Goal: Task Accomplishment & Management: Use online tool/utility

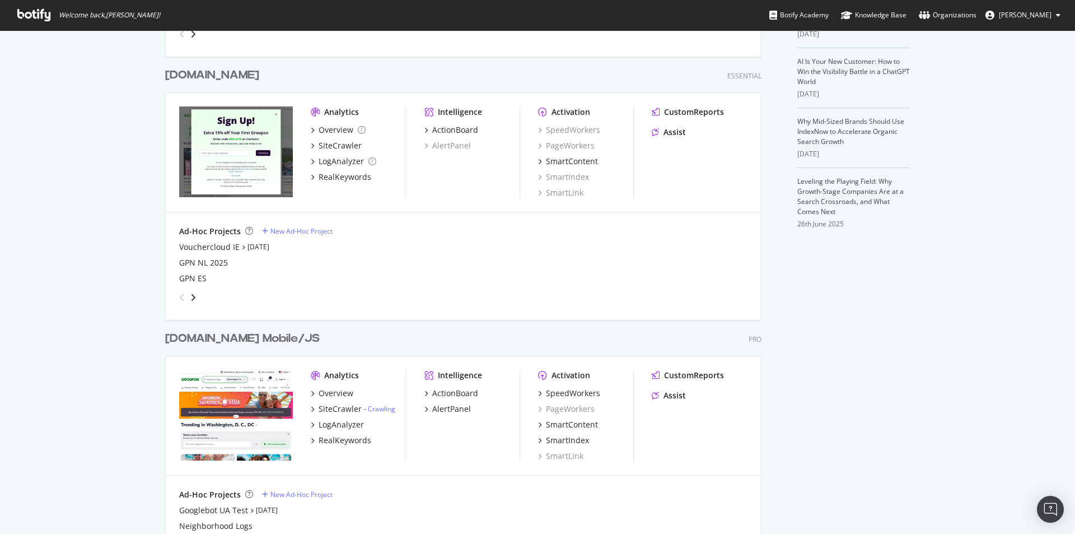
scroll to position [336, 0]
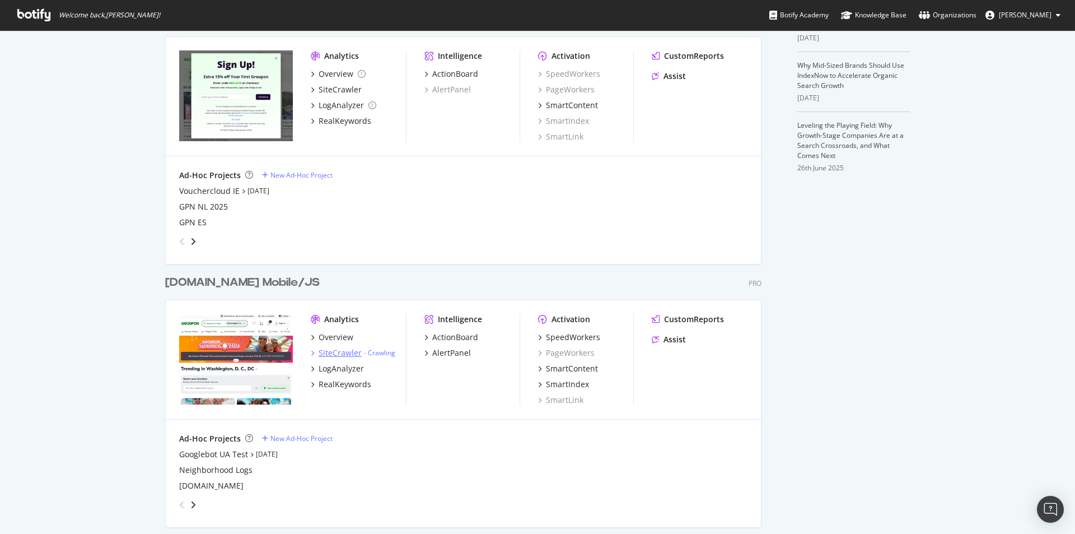
click at [339, 353] on div "SiteCrawler" at bounding box center [340, 352] width 43 height 11
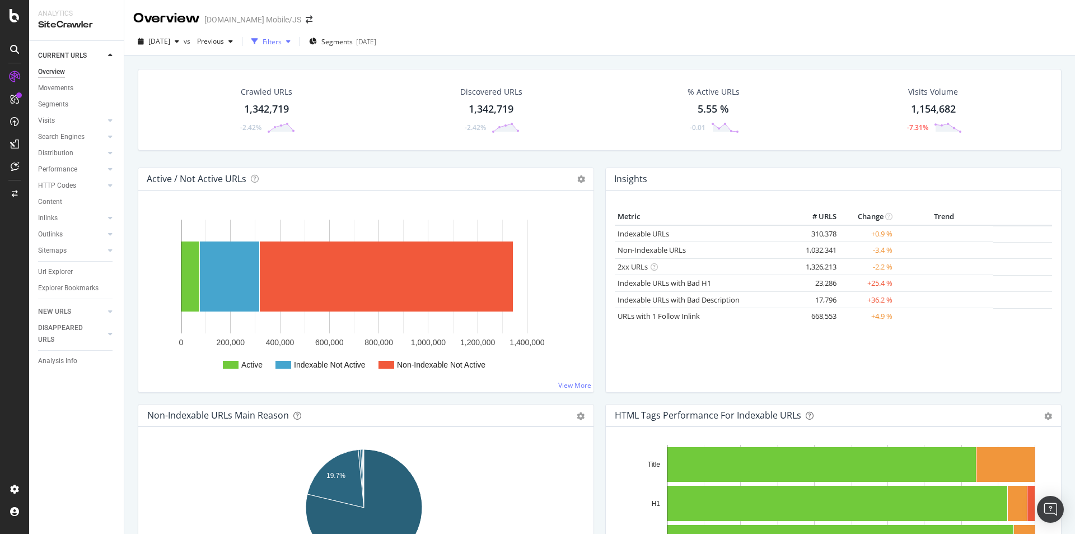
click at [295, 44] on div "button" at bounding box center [288, 41] width 13 height 7
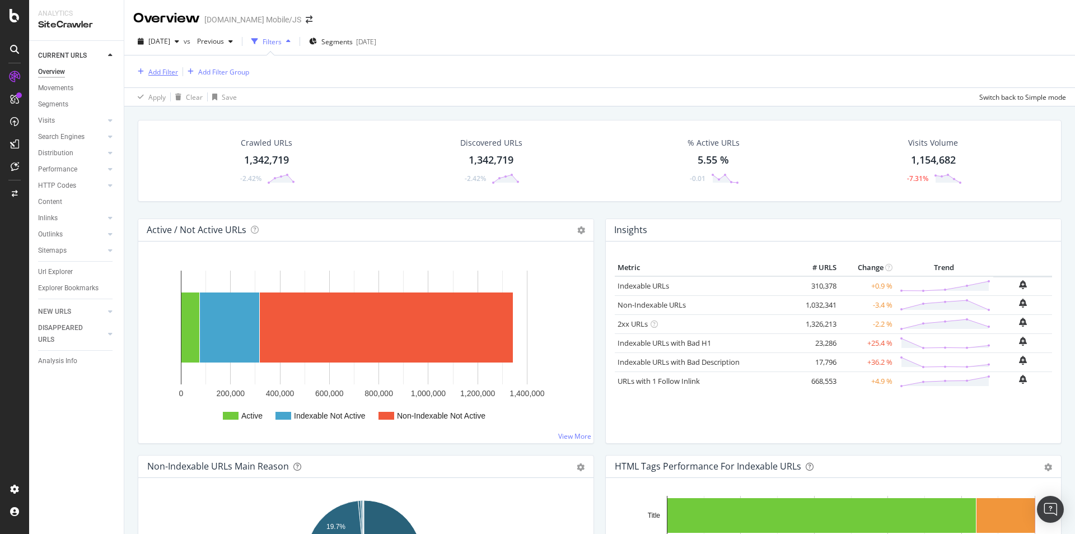
click at [166, 75] on div "Add Filter" at bounding box center [163, 72] width 30 height 10
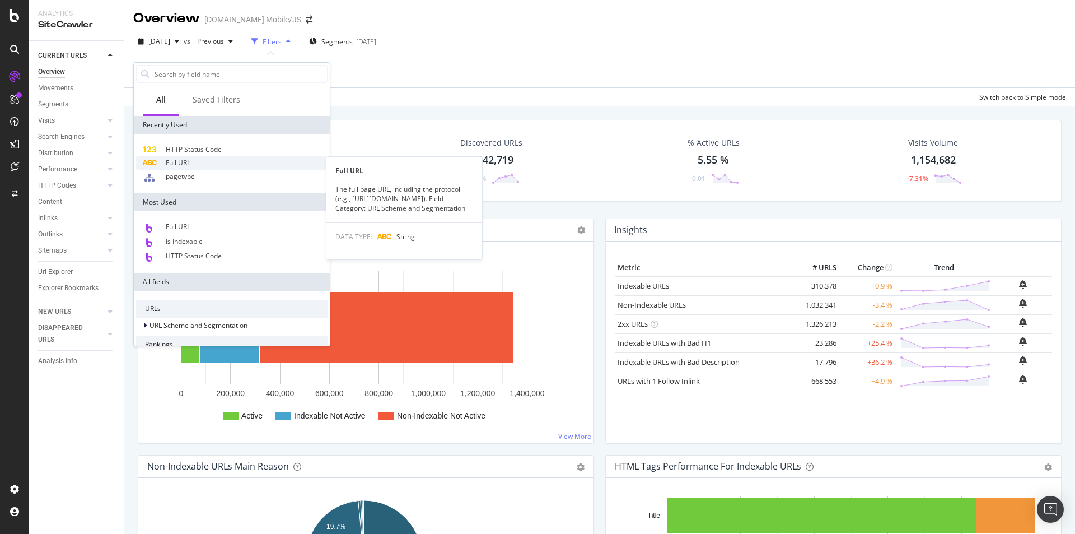
click at [202, 164] on div "Full URL" at bounding box center [232, 162] width 192 height 13
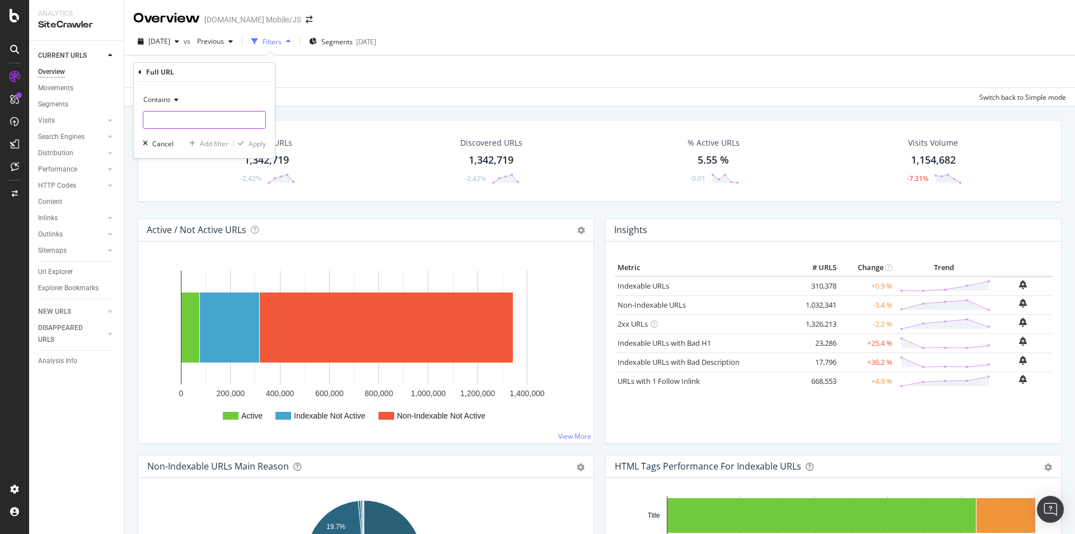
click at [199, 122] on input "text" at bounding box center [204, 120] width 122 height 18
click at [227, 112] on input "text" at bounding box center [204, 120] width 122 height 18
paste input "[URL][DOMAIN_NAME]"
type input "[URL][DOMAIN_NAME]"
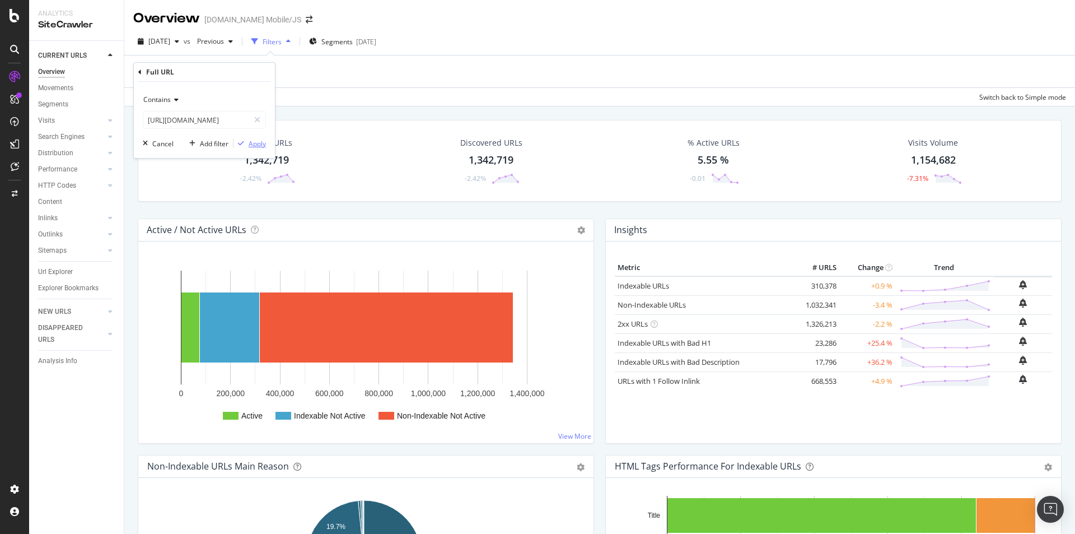
scroll to position [0, 0]
click at [256, 142] on div "Apply" at bounding box center [257, 144] width 17 height 10
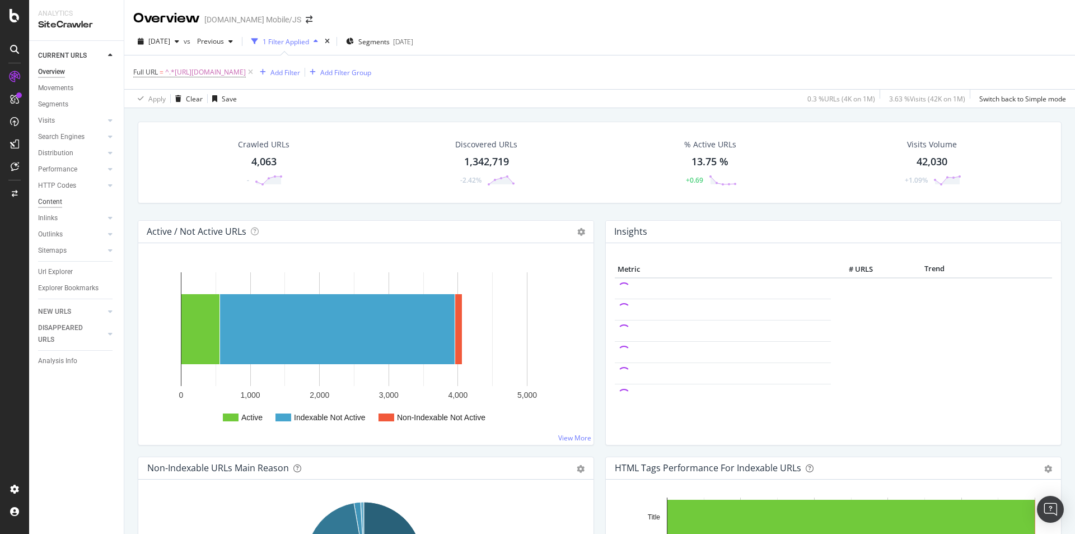
click at [54, 202] on div "Content" at bounding box center [50, 202] width 24 height 12
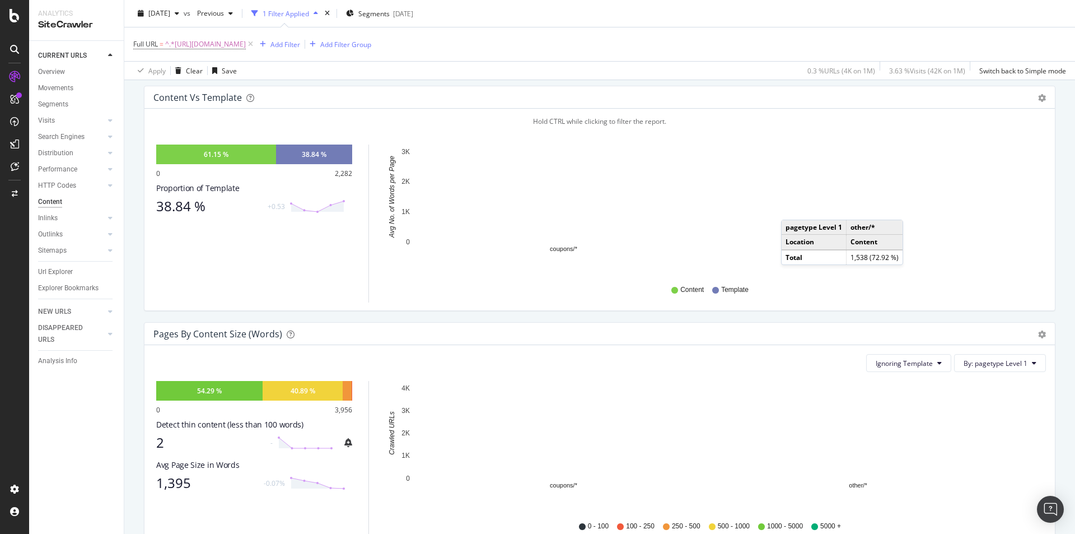
scroll to position [168, 0]
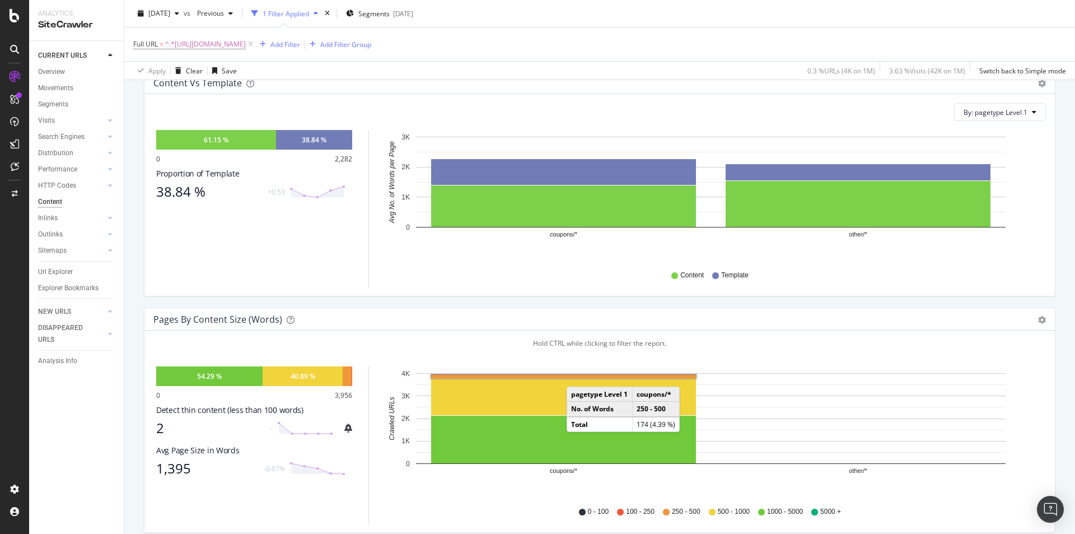
click at [578, 375] on rect "A chart." at bounding box center [563, 376] width 265 height 3
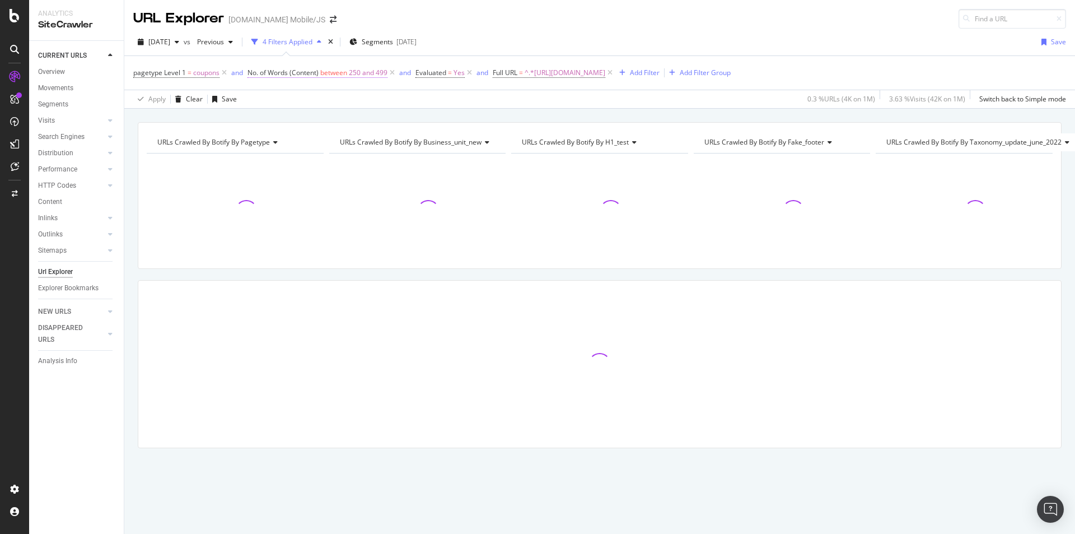
click at [362, 71] on span "250 and 499" at bounding box center [368, 73] width 39 height 16
click at [284, 134] on span "Between" at bounding box center [271, 135] width 27 height 10
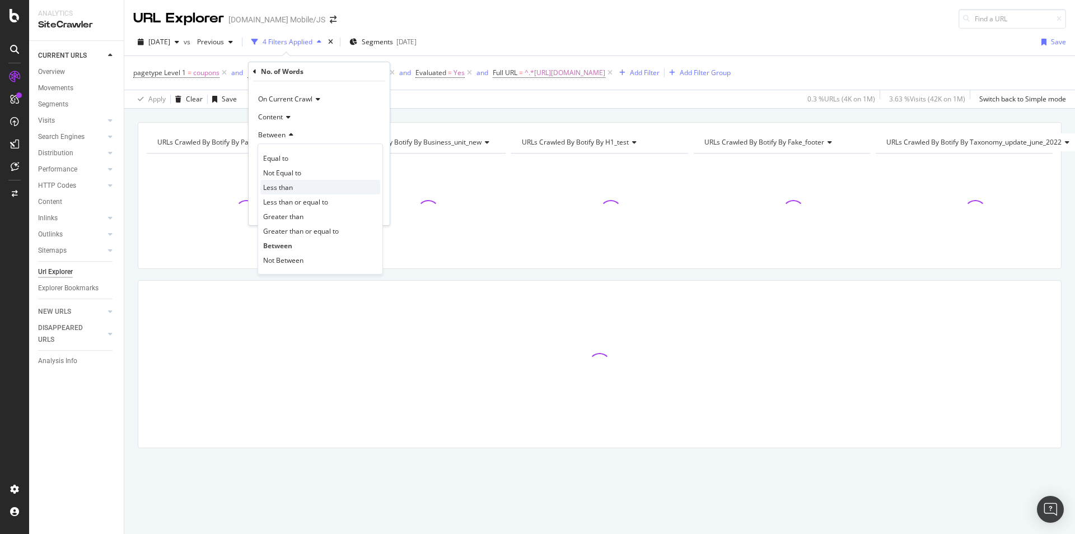
click at [278, 185] on span "Less than" at bounding box center [278, 188] width 30 height 10
click at [284, 157] on input "number" at bounding box center [319, 155] width 123 height 18
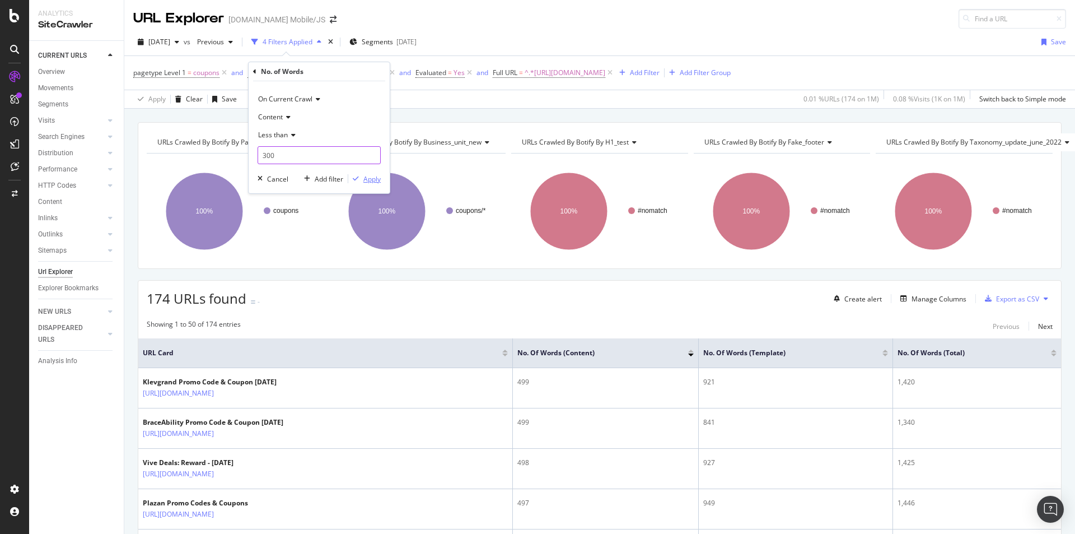
type input "300"
click at [372, 181] on div "Apply" at bounding box center [371, 179] width 17 height 10
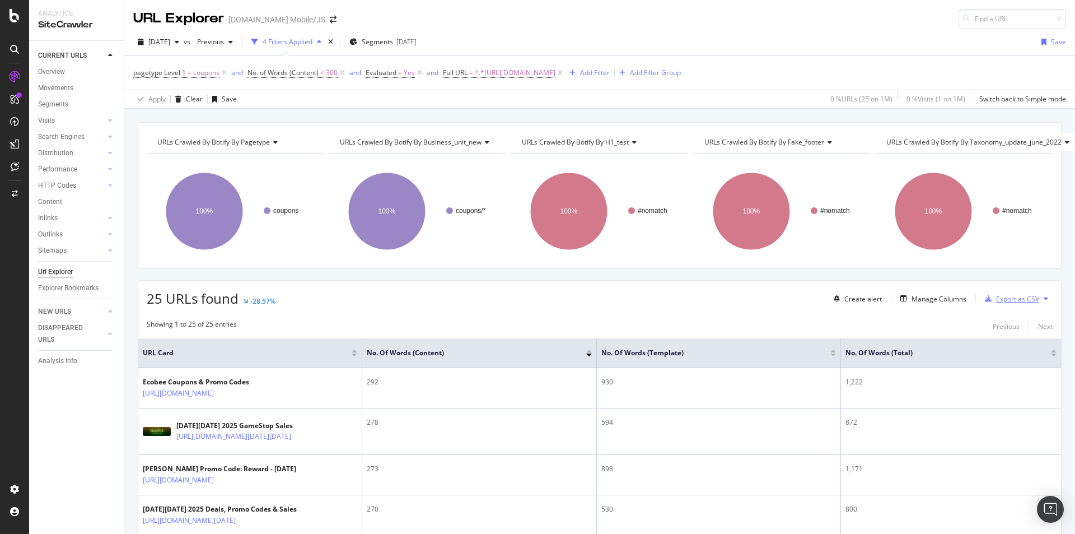
click at [1018, 301] on div "Export as CSV" at bounding box center [1017, 299] width 43 height 10
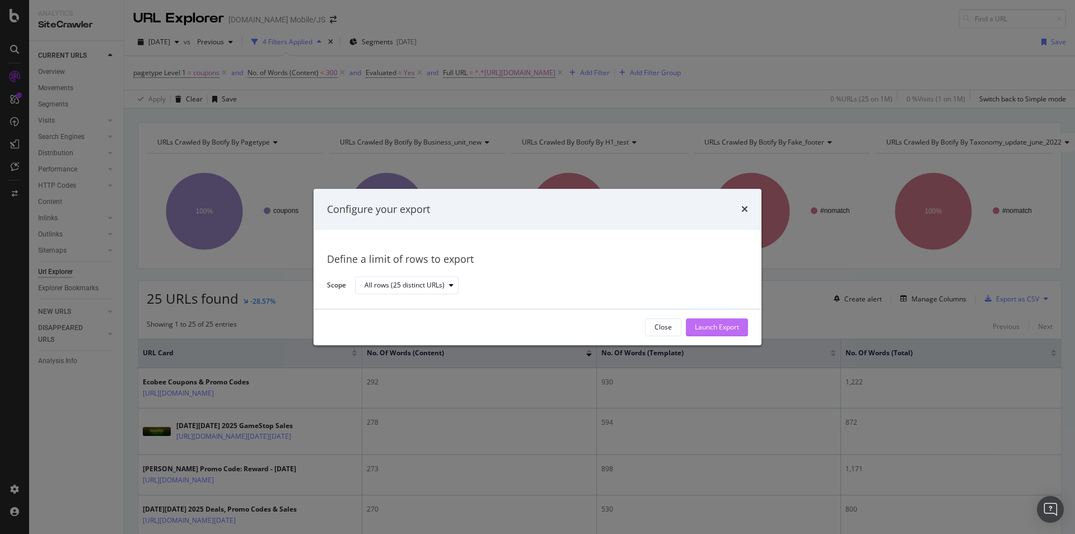
click at [709, 324] on div "Launch Export" at bounding box center [717, 328] width 44 height 10
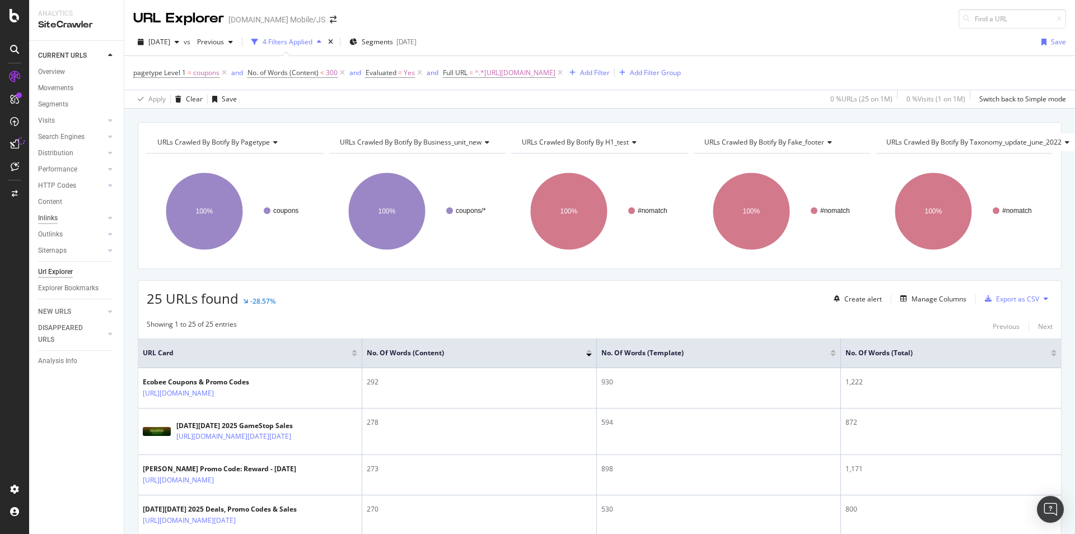
click at [45, 217] on div "Inlinks" at bounding box center [48, 218] width 20 height 12
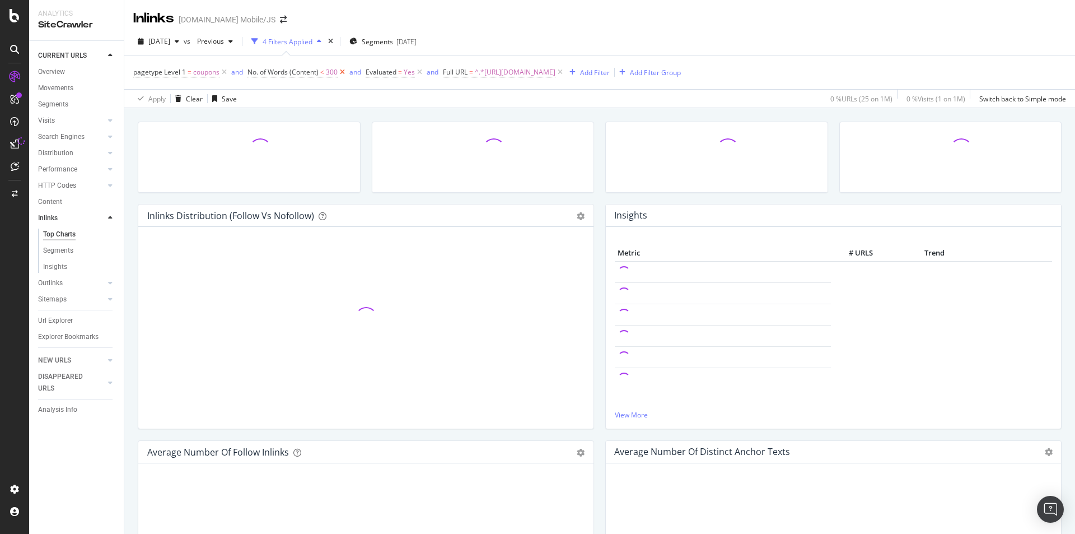
click at [341, 72] on icon at bounding box center [343, 72] width 10 height 11
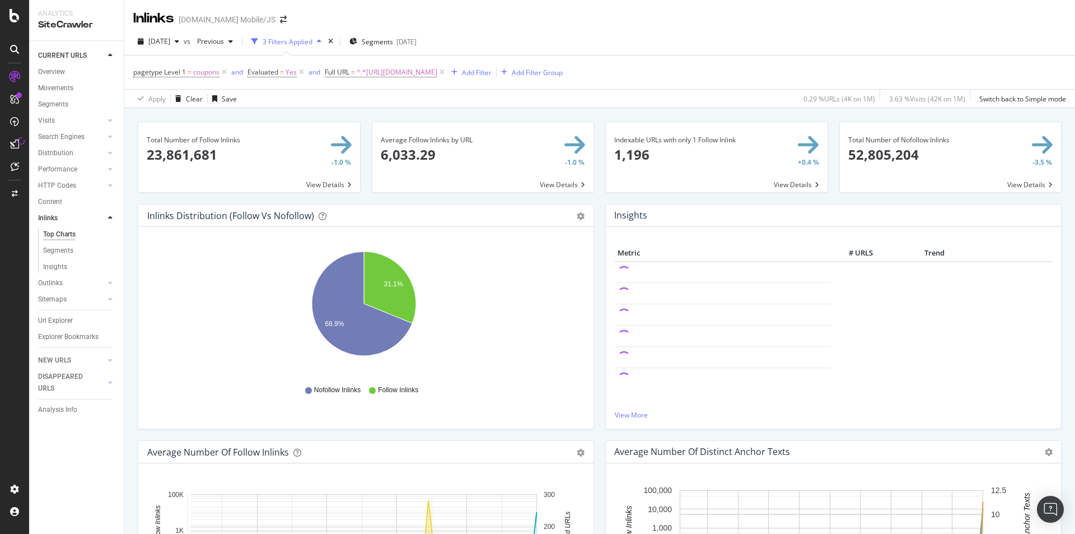
click at [680, 146] on span at bounding box center [717, 157] width 222 height 70
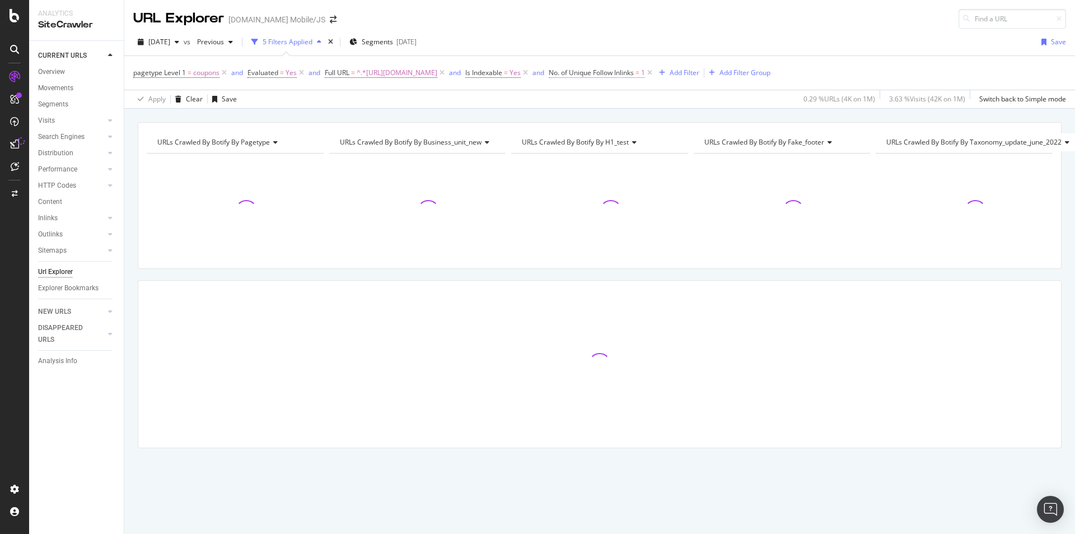
click at [634, 74] on span "No. of Unique Follow Inlinks" at bounding box center [591, 73] width 85 height 10
click at [624, 130] on span "Equal to" at bounding box center [622, 135] width 25 height 10
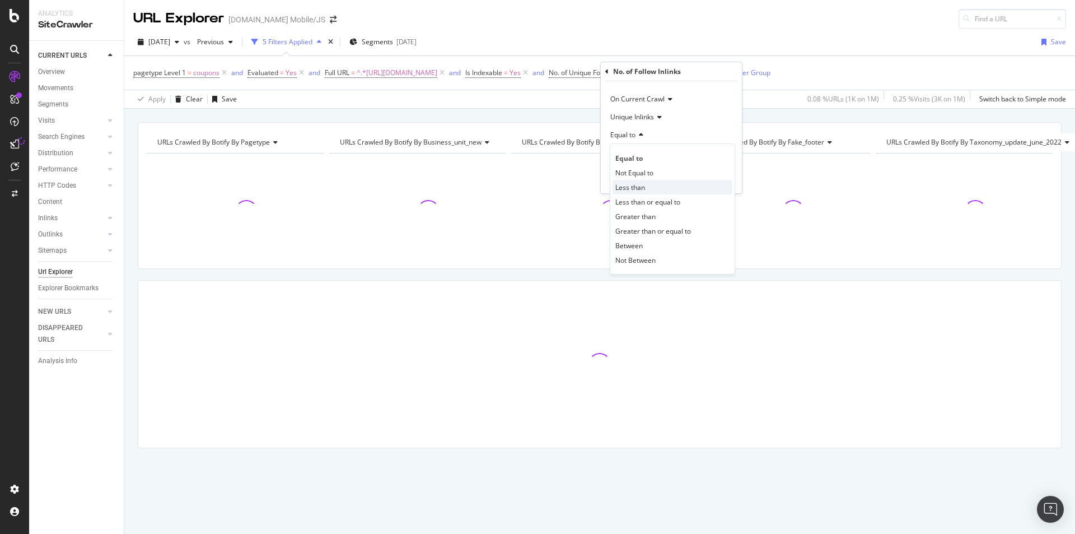
click at [631, 183] on span "Less than" at bounding box center [630, 188] width 30 height 10
click at [632, 152] on input "1" at bounding box center [671, 155] width 123 height 18
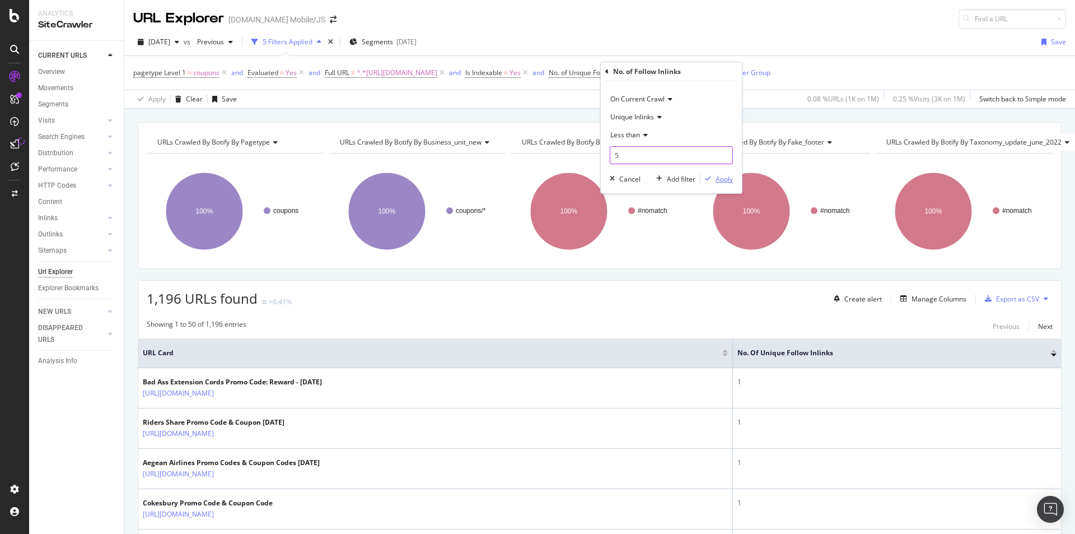
type input "5"
click at [725, 177] on div "Apply" at bounding box center [724, 179] width 17 height 10
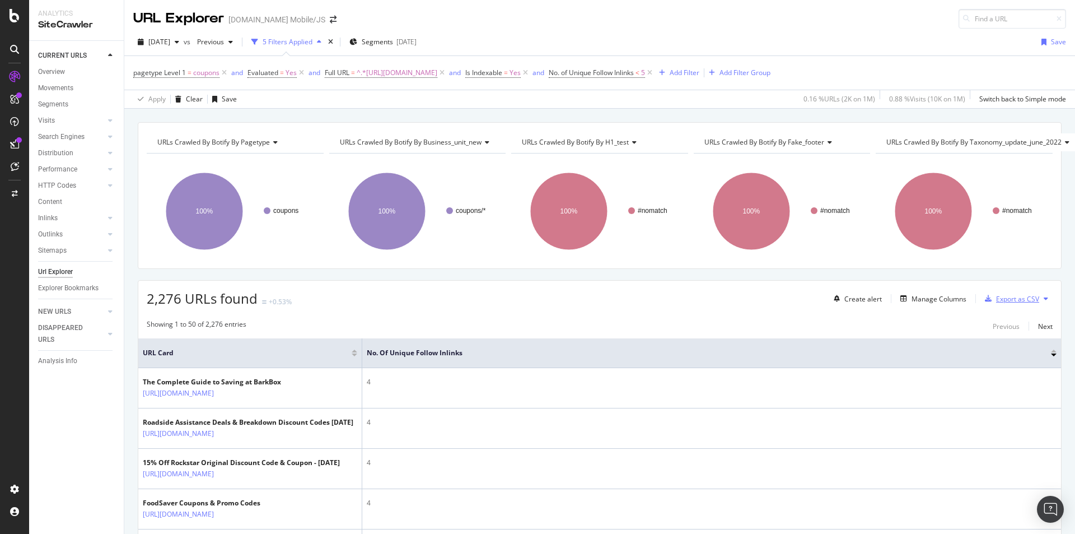
click at [1008, 298] on div "Export as CSV" at bounding box center [1017, 299] width 43 height 10
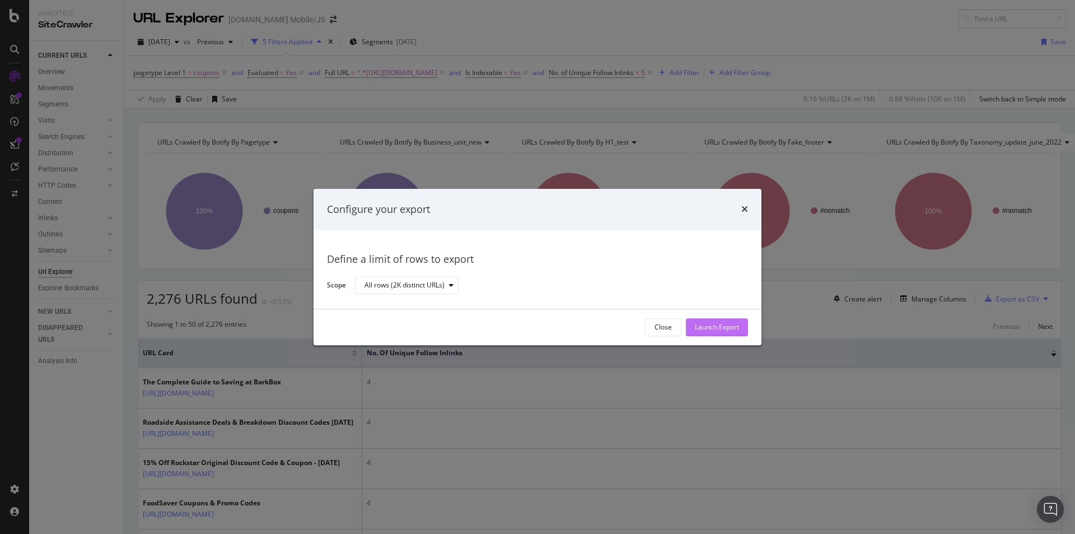
click at [726, 321] on div "Launch Export" at bounding box center [717, 327] width 44 height 17
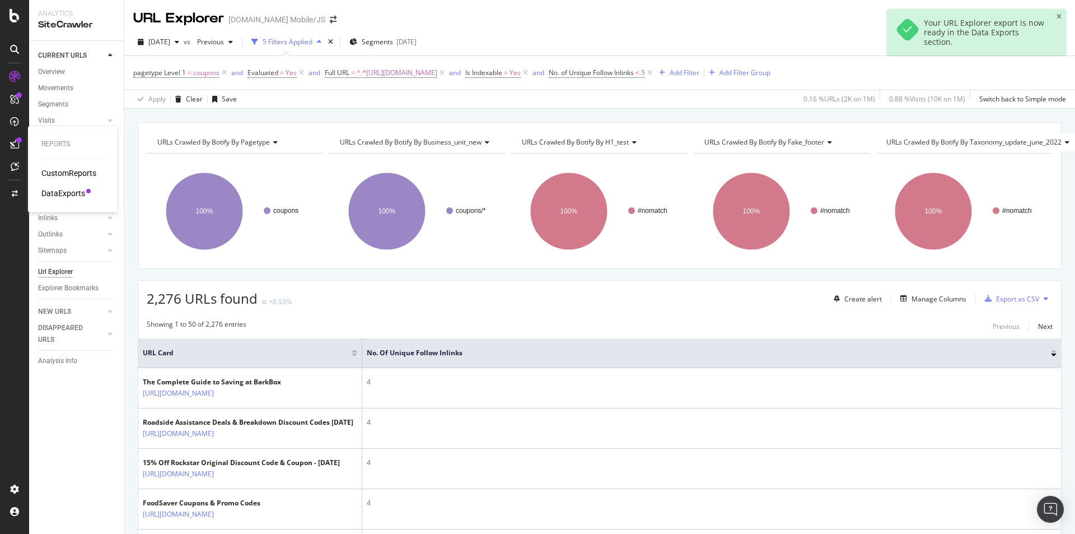
click at [54, 192] on div "DataExports" at bounding box center [63, 193] width 44 height 11
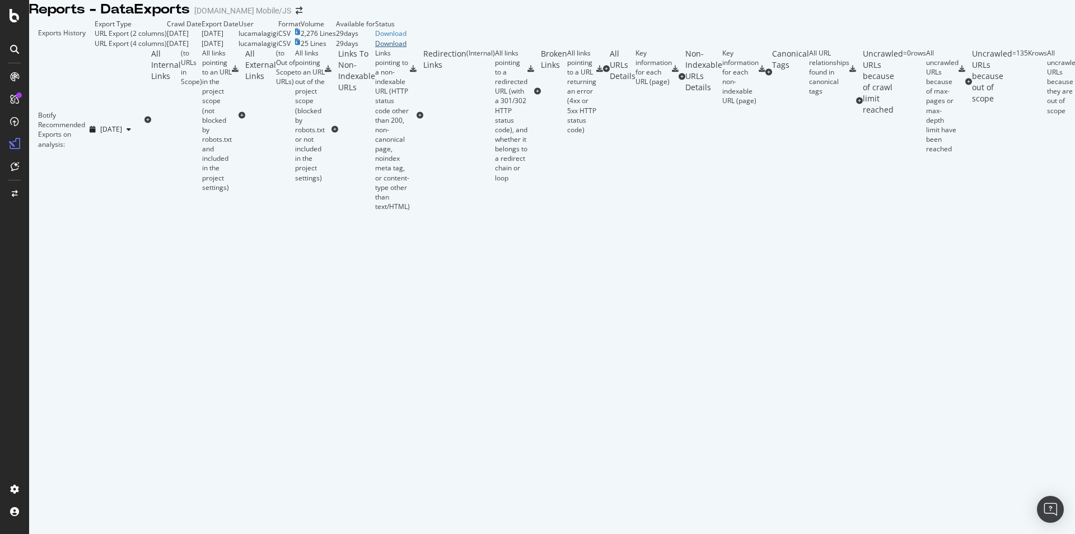
click at [407, 48] on div "Download" at bounding box center [390, 44] width 31 height 10
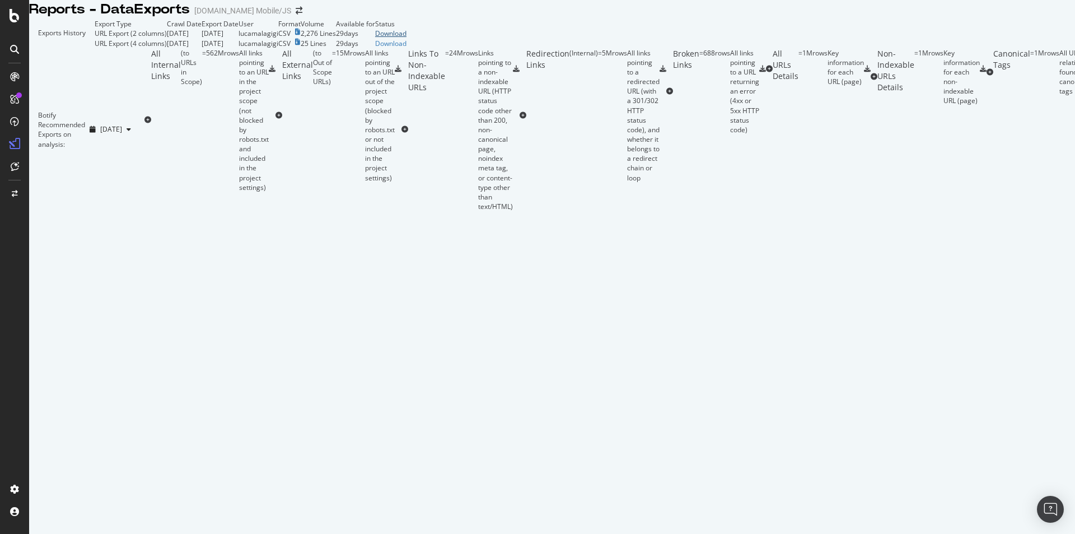
click at [407, 38] on div "Download" at bounding box center [390, 34] width 31 height 10
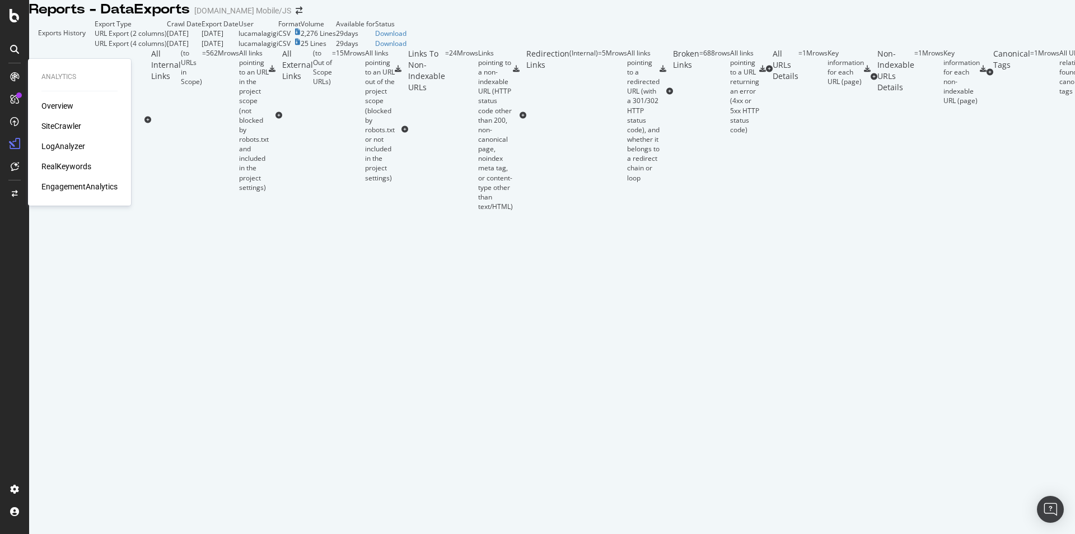
click at [48, 105] on div "Overview" at bounding box center [57, 105] width 32 height 11
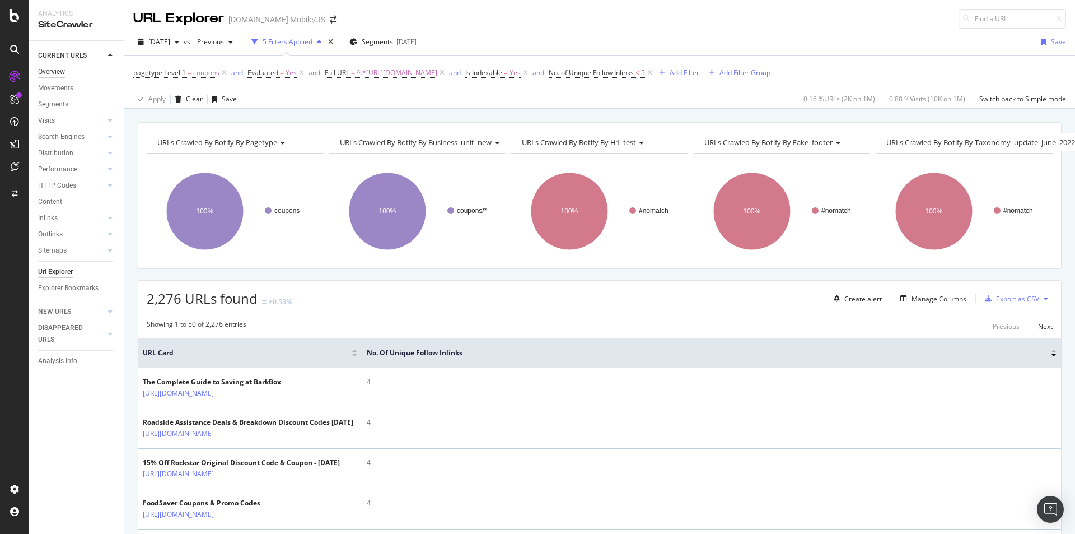
click at [55, 68] on div "Overview" at bounding box center [51, 72] width 27 height 12
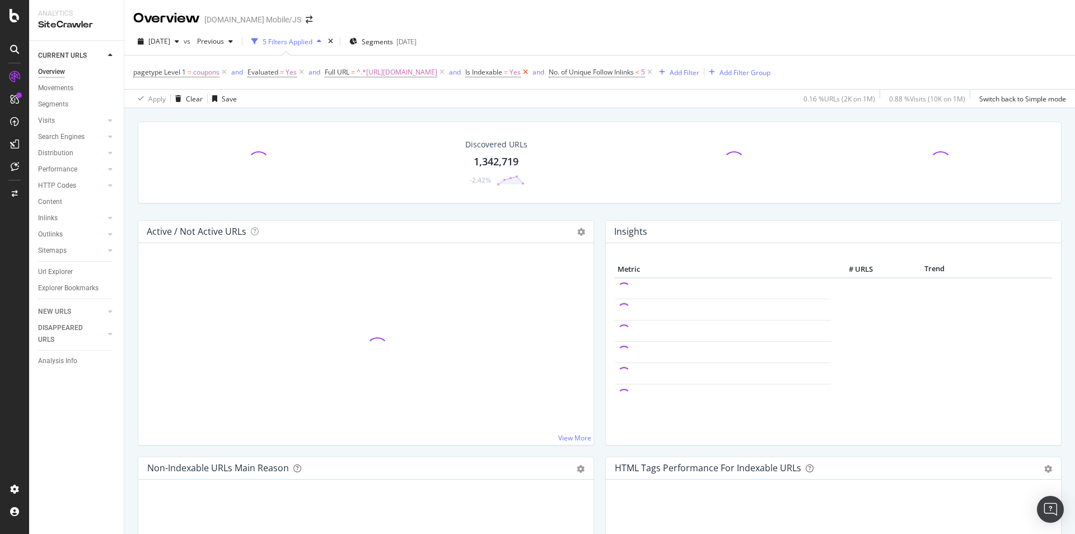
click at [530, 72] on icon at bounding box center [526, 72] width 10 height 11
click at [571, 74] on icon at bounding box center [567, 72] width 10 height 11
click at [226, 73] on icon at bounding box center [225, 72] width 10 height 11
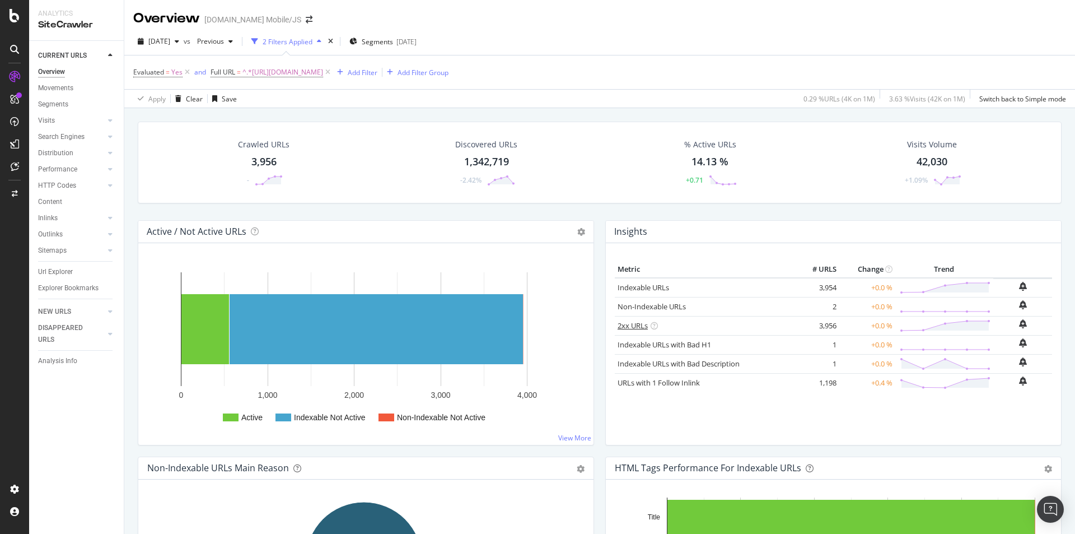
click at [619, 326] on link "2xx URLs" at bounding box center [633, 325] width 30 height 10
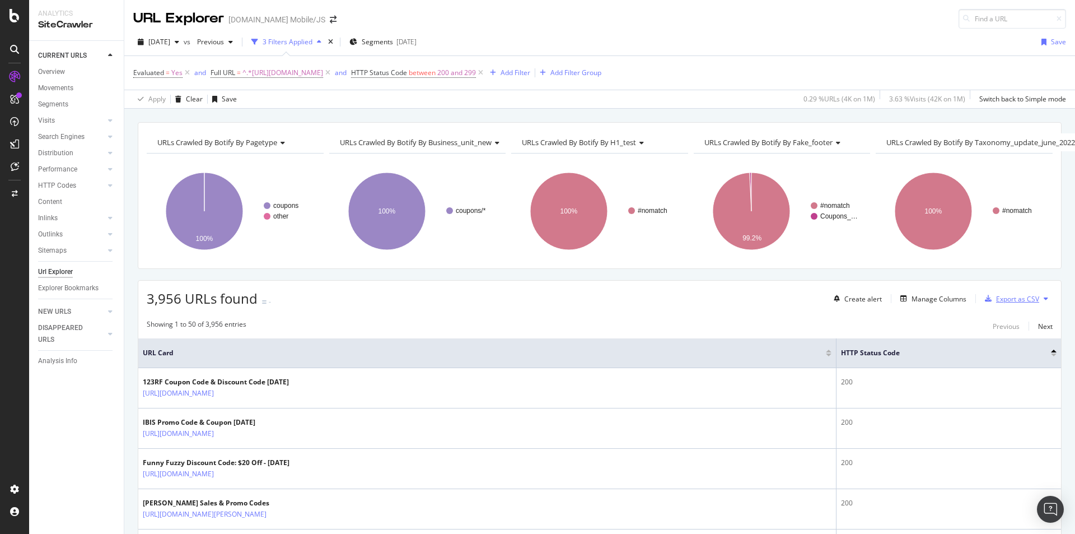
click at [1014, 302] on div "Export as CSV" at bounding box center [1017, 299] width 43 height 10
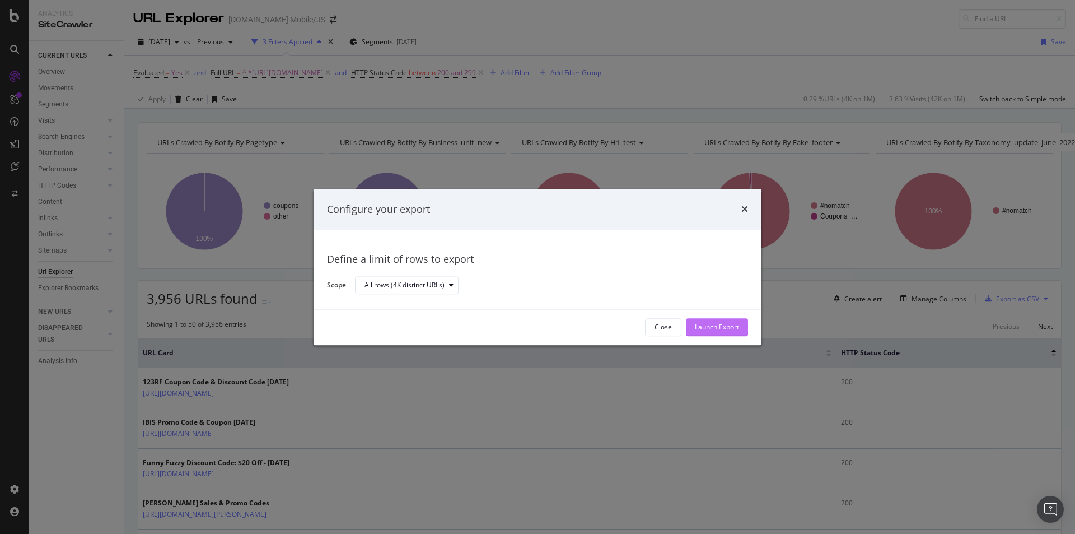
click at [736, 330] on div "Launch Export" at bounding box center [717, 328] width 44 height 10
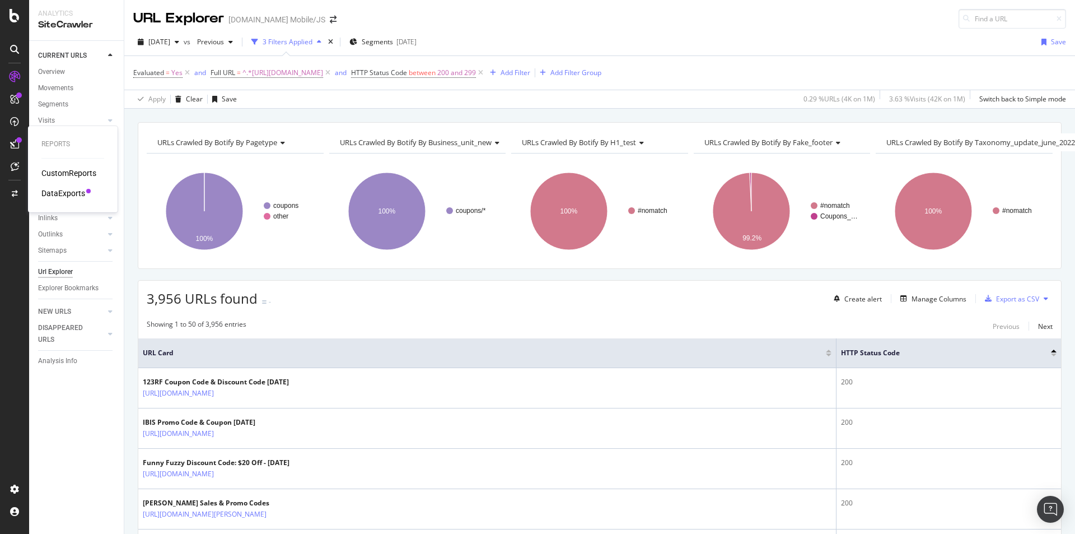
click at [68, 190] on div "DataExports" at bounding box center [63, 193] width 44 height 11
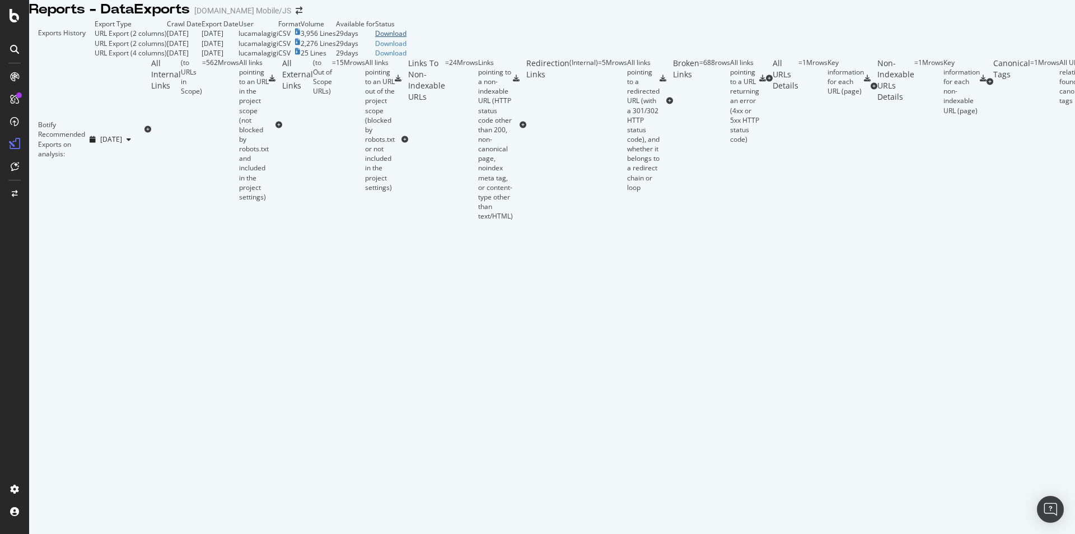
click at [407, 38] on div "Download" at bounding box center [390, 34] width 31 height 10
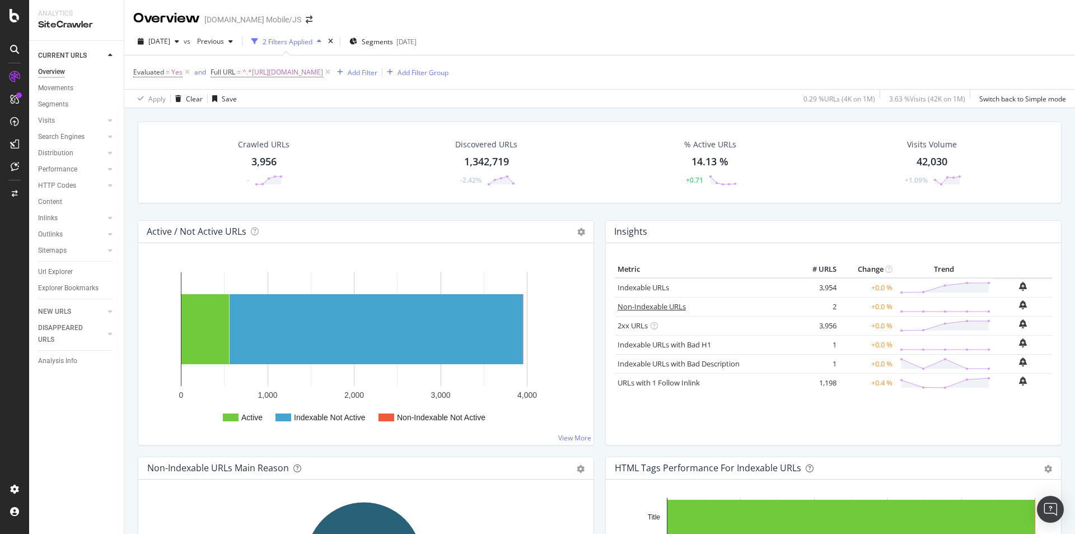
click at [675, 307] on link "Non-Indexable URLs" at bounding box center [652, 306] width 68 height 10
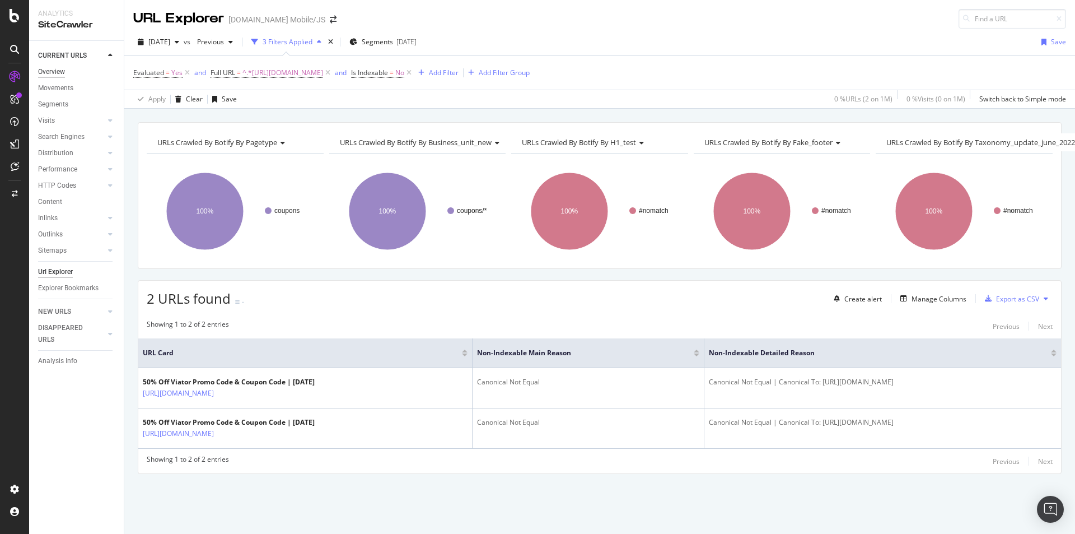
click at [62, 71] on div "Overview" at bounding box center [51, 72] width 27 height 12
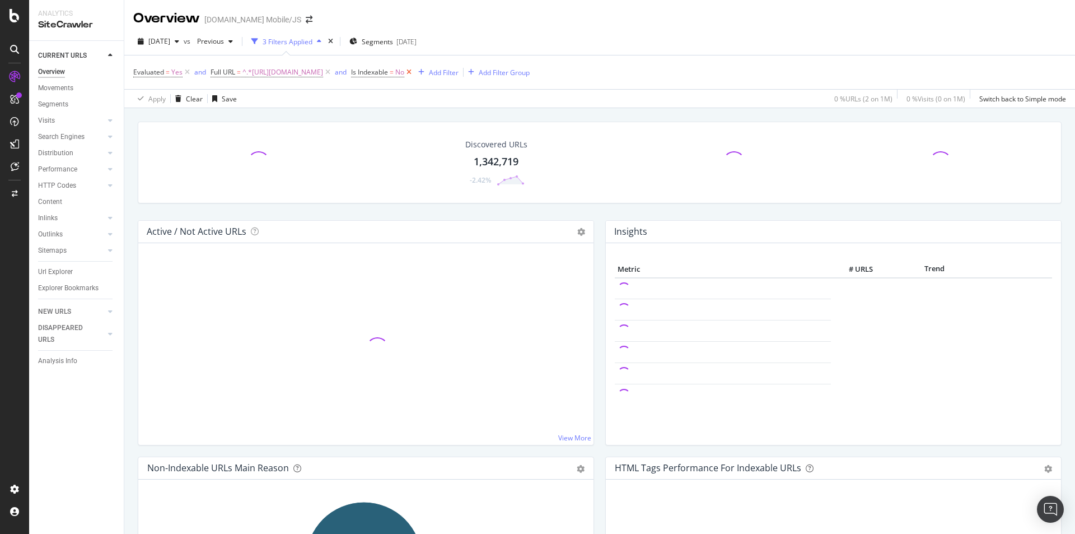
click at [414, 74] on icon at bounding box center [409, 72] width 10 height 11
